Goal: Information Seeking & Learning: Learn about a topic

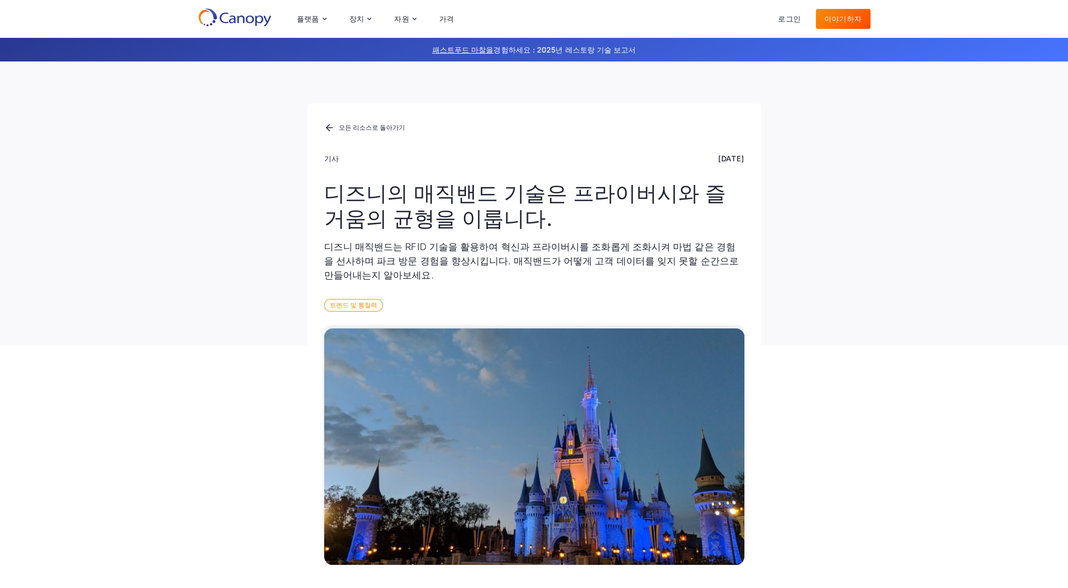
click at [939, 304] on div "모든 리소스로 돌아가기 기사 2025년 2월 19일 디즈니의 매직밴드 기술은 프라이버시와 즐거움의 균형을 이룹니다. 디즈니 매직밴드는 RFID…" at bounding box center [534, 203] width 1068 height 284
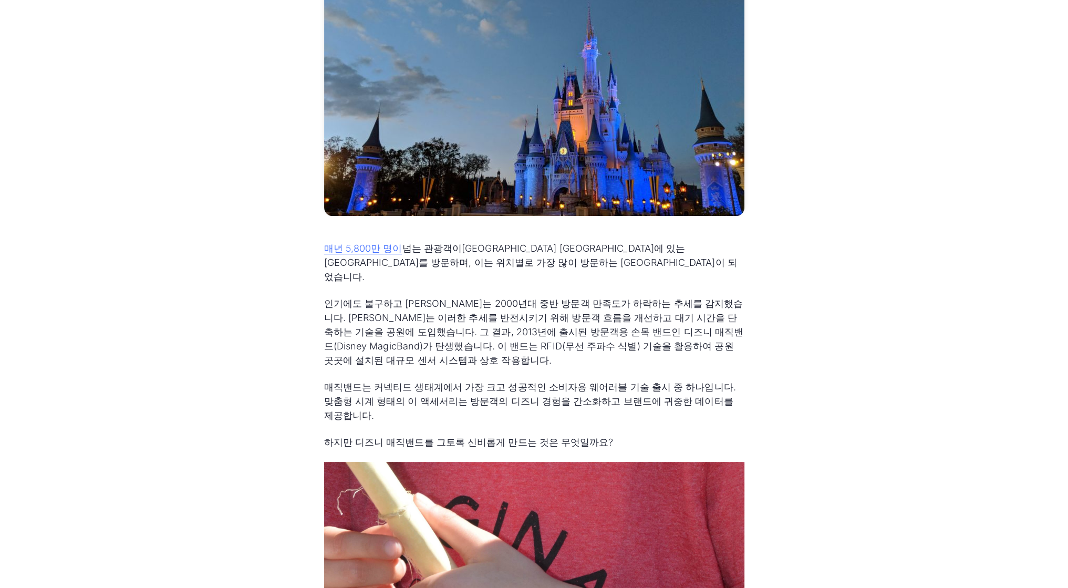
scroll to position [368, 0]
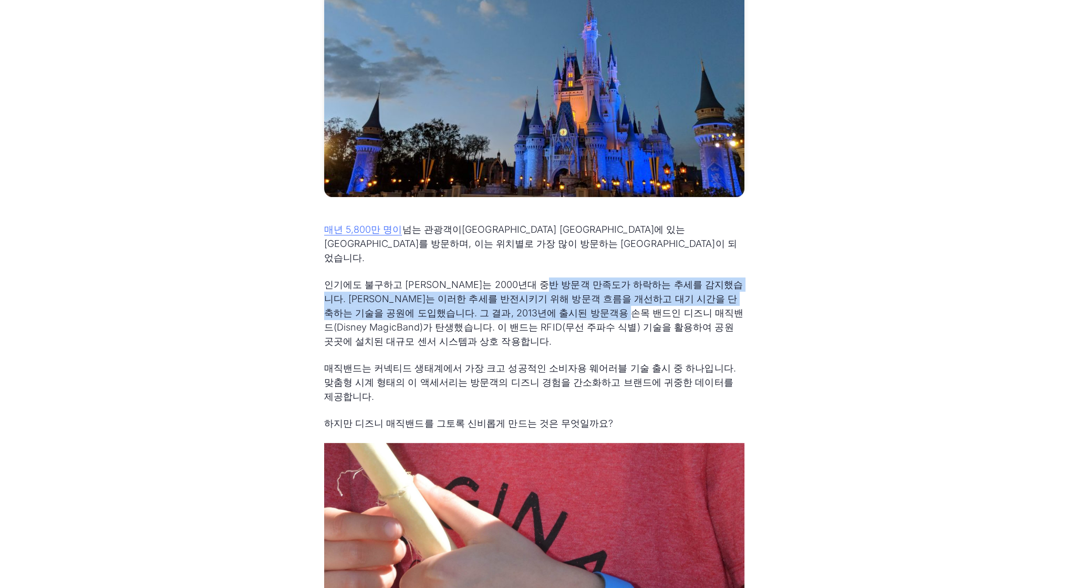
drag, startPoint x: 562, startPoint y: 274, endPoint x: 605, endPoint y: 299, distance: 49.9
click at [605, 299] on font "인기에도 불구하고 [PERSON_NAME]는 2000년대 중반 방문객 만족도가 하락하는 추세를 감지했습니다. [PERSON_NAME]는 이러한…" at bounding box center [533, 313] width 419 height 68
click at [522, 295] on font "인기에도 불구하고 [PERSON_NAME]는 2000년대 중반 방문객 만족도가 하락하는 추세를 감지했습니다. [PERSON_NAME]는 이러한…" at bounding box center [533, 313] width 419 height 68
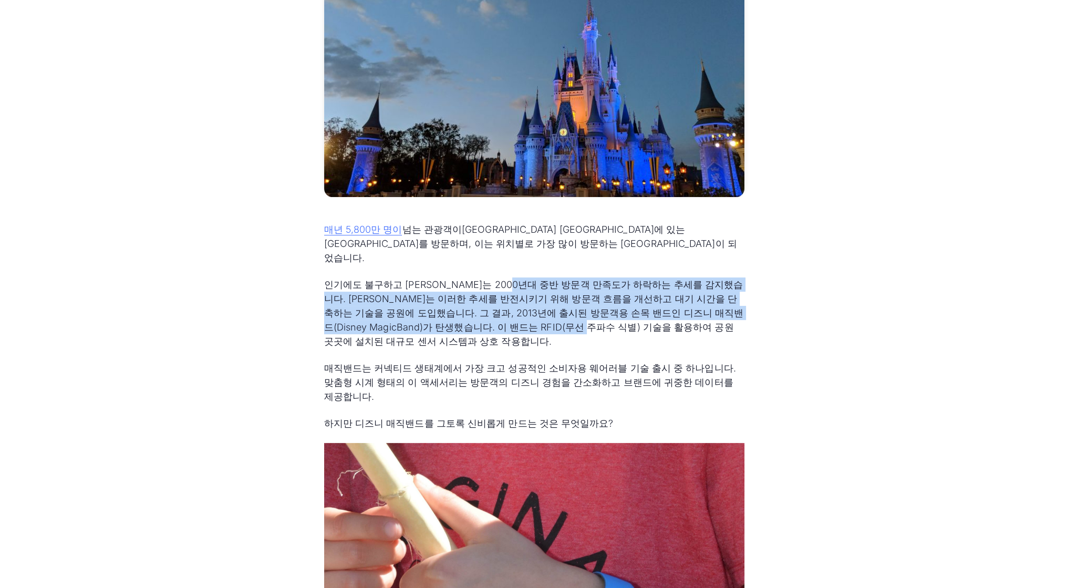
drag, startPoint x: 546, startPoint y: 298, endPoint x: 547, endPoint y: 313, distance: 15.2
click at [547, 313] on font "인기에도 불구하고 [PERSON_NAME]는 2000년대 중반 방문객 만족도가 하락하는 추세를 감지했습니다. [PERSON_NAME]는 이러한…" at bounding box center [533, 313] width 419 height 68
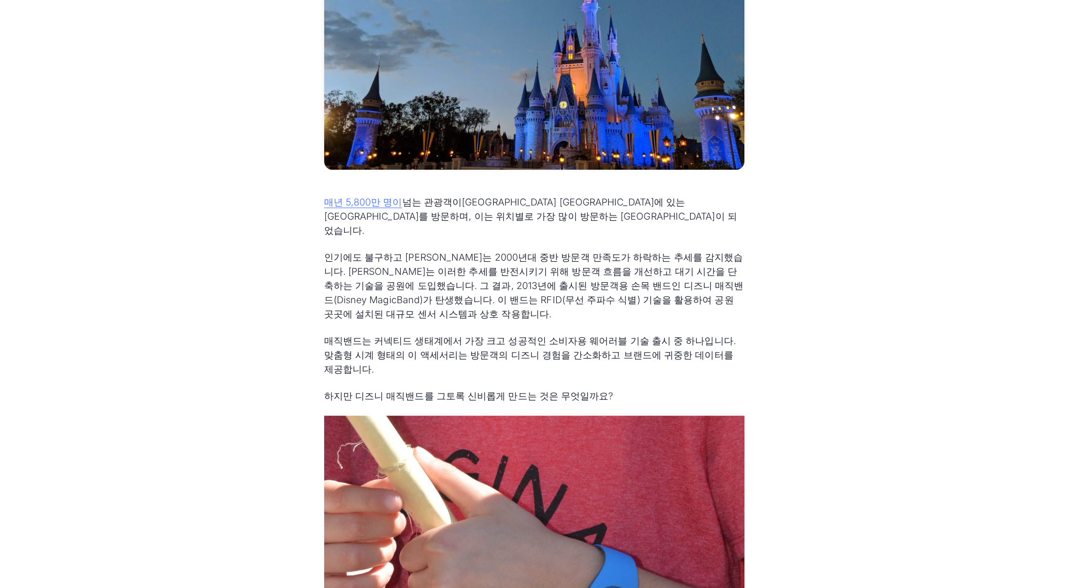
scroll to position [420, 0]
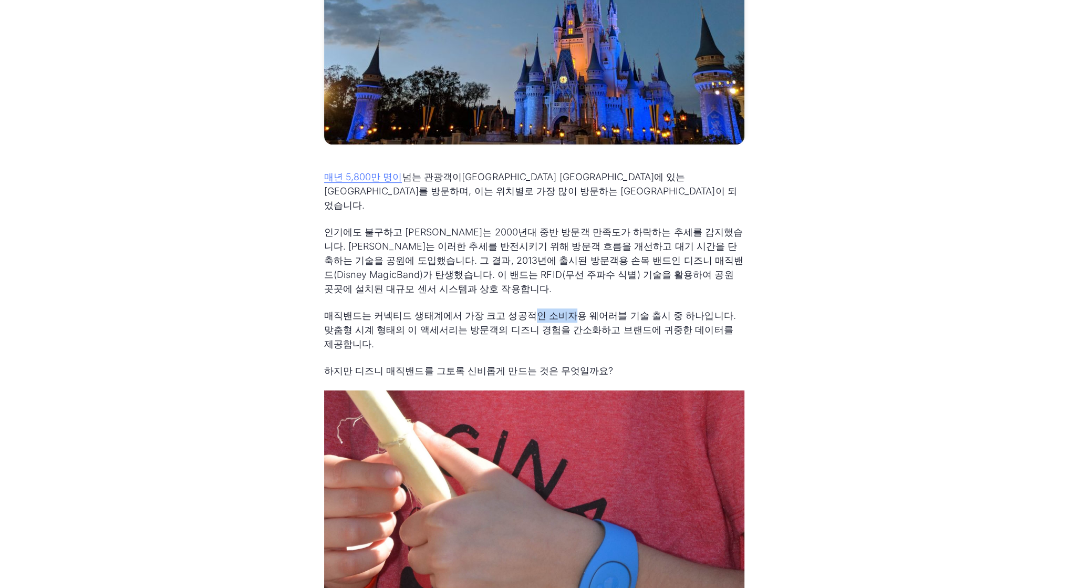
drag, startPoint x: 521, startPoint y: 297, endPoint x: 559, endPoint y: 307, distance: 39.2
click at [559, 308] on p "매직밴드는 커넥티드 생태계에서 가장 크고 성공적인 소비자용 웨어러블 기술 출시 중 하나입니다. 맞춤형 시계 형태의 이 액세서리는 방문객의 디즈…" at bounding box center [534, 329] width 420 height 43
click at [561, 308] on p "매직밴드는 커넥티드 생태계에서 가장 크고 성공적인 소비자용 웨어러블 기술 출시 중 하나입니다. 맞춤형 시계 형태의 이 액세서리는 방문객의 디즈…" at bounding box center [534, 329] width 420 height 43
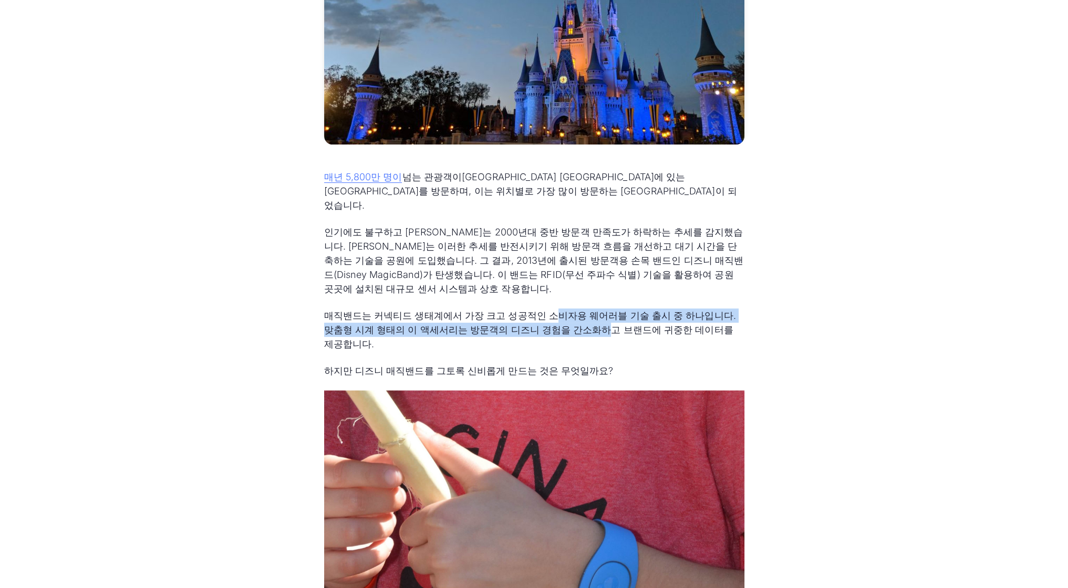
drag, startPoint x: 540, startPoint y: 288, endPoint x: 561, endPoint y: 315, distance: 34.0
click at [561, 315] on font "매직밴드는 커넥티드 생태계에서 가장 크고 성공적인 소비자용 웨어러블 기술 출시 중 하나입니다. 맞춤형 시계 형태의 이 액세서리는 방문객의 디즈…" at bounding box center [530, 329] width 412 height 39
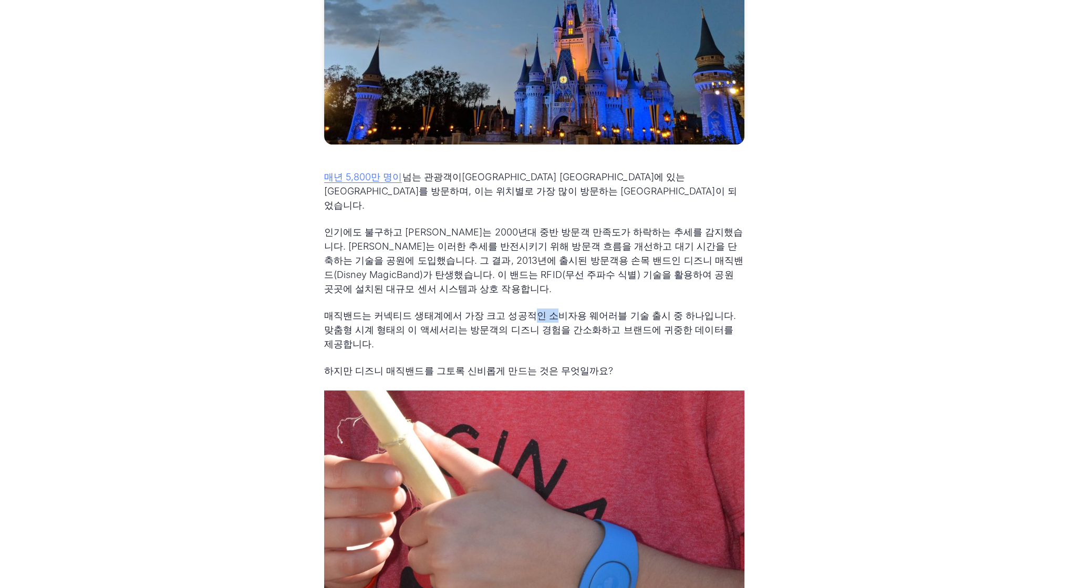
drag, startPoint x: 523, startPoint y: 297, endPoint x: 538, endPoint y: 304, distance: 17.0
click at [538, 310] on font "매직밴드는 커넥티드 생태계에서 가장 크고 성공적인 소비자용 웨어러블 기술 출시 중 하나입니다. 맞춤형 시계 형태의 이 액세서리는 방문객의 디즈…" at bounding box center [530, 329] width 412 height 39
click at [522, 310] on font "매직밴드는 커넥티드 생태계에서 가장 크고 성공적인 소비자용 웨어러블 기술 출시 중 하나입니다. 맞춤형 시계 형태의 이 액세서리는 방문객의 디즈…" at bounding box center [530, 329] width 412 height 39
click at [524, 310] on font "매직밴드는 커넥티드 생태계에서 가장 크고 성공적인 소비자용 웨어러블 기술 출시 중 하나입니다. 맞춤형 시계 형태의 이 액세서리는 방문객의 디즈…" at bounding box center [530, 329] width 412 height 39
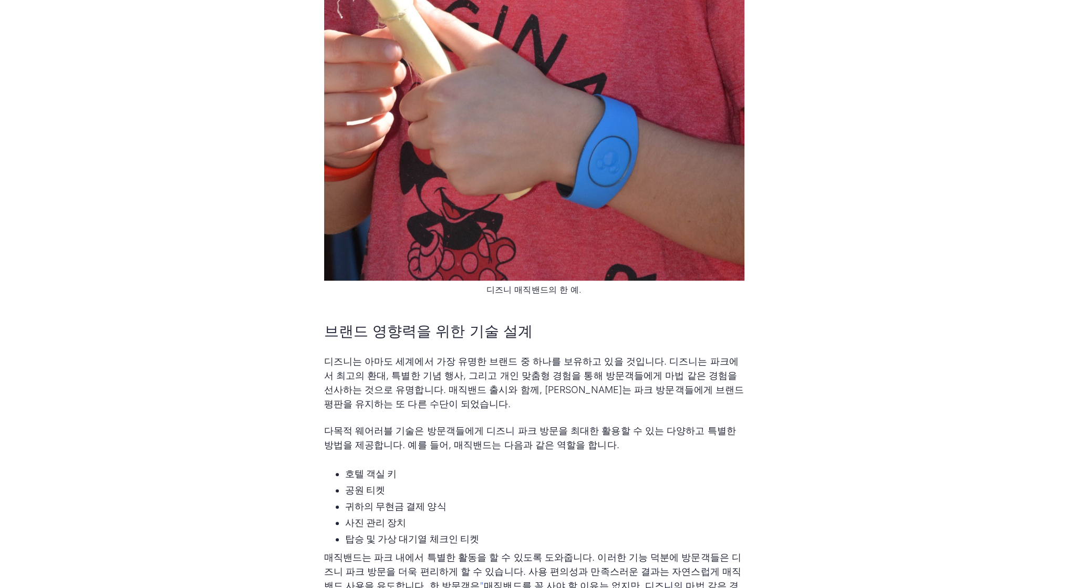
scroll to position [945, 0]
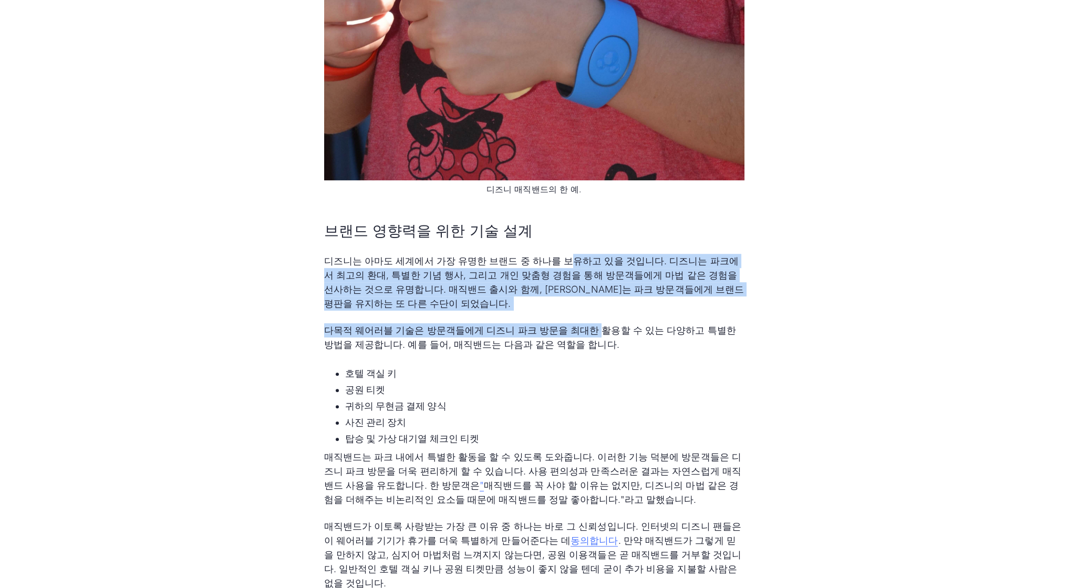
drag, startPoint x: 553, startPoint y: 230, endPoint x: 584, endPoint y: 297, distance: 73.8
click at [584, 297] on div "매년 5,800만 명이 넘는 관광객이 플로리다주 올랜도에 있는 디즈니 월드를 방문하며, 이는 위치별로 가장 많이 방문하는 디즈니 공원이 되었습…" at bounding box center [534, 434] width 420 height 1581
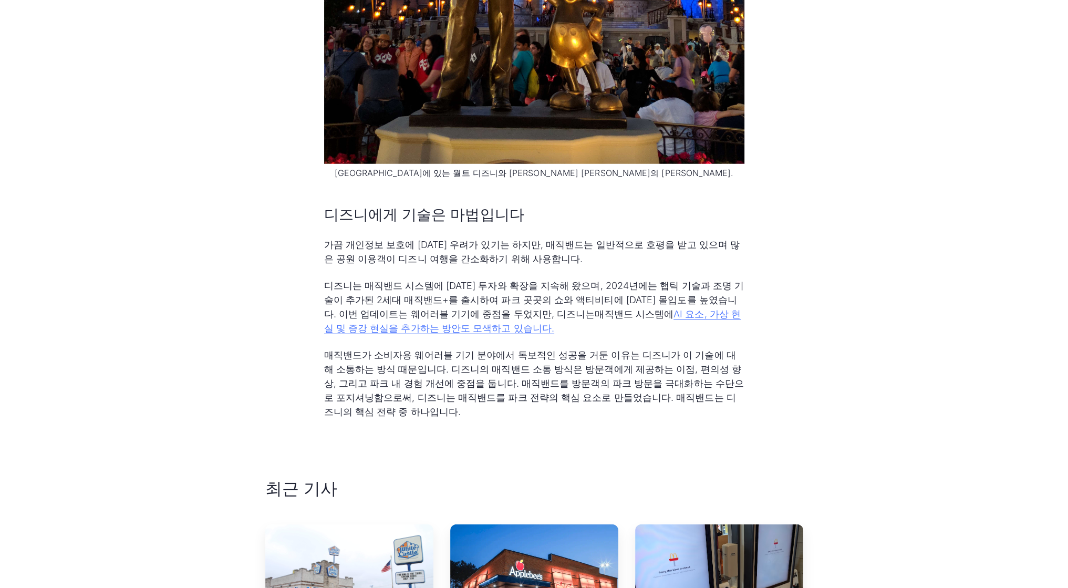
scroll to position [3900, 0]
